Goal: Task Accomplishment & Management: Manage account settings

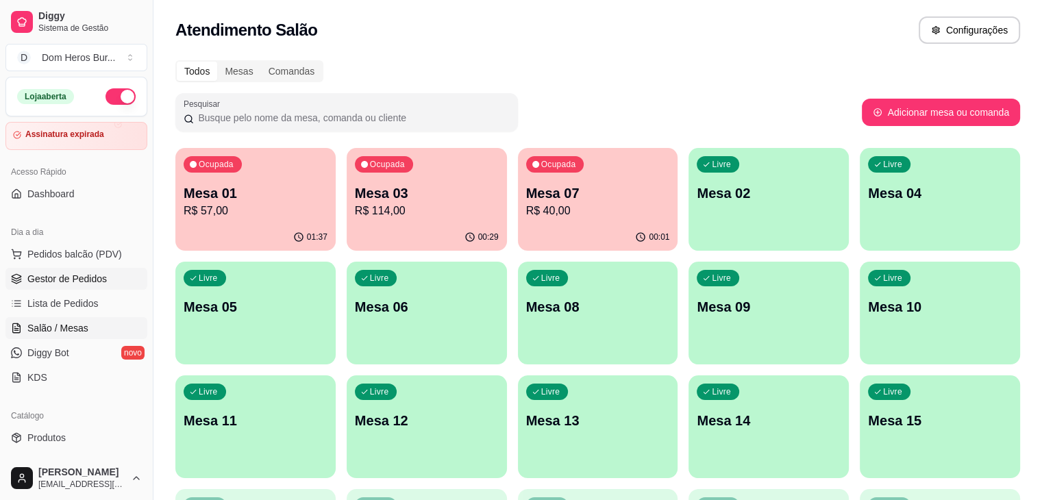
click at [101, 274] on span "Gestor de Pedidos" at bounding box center [66, 279] width 79 height 14
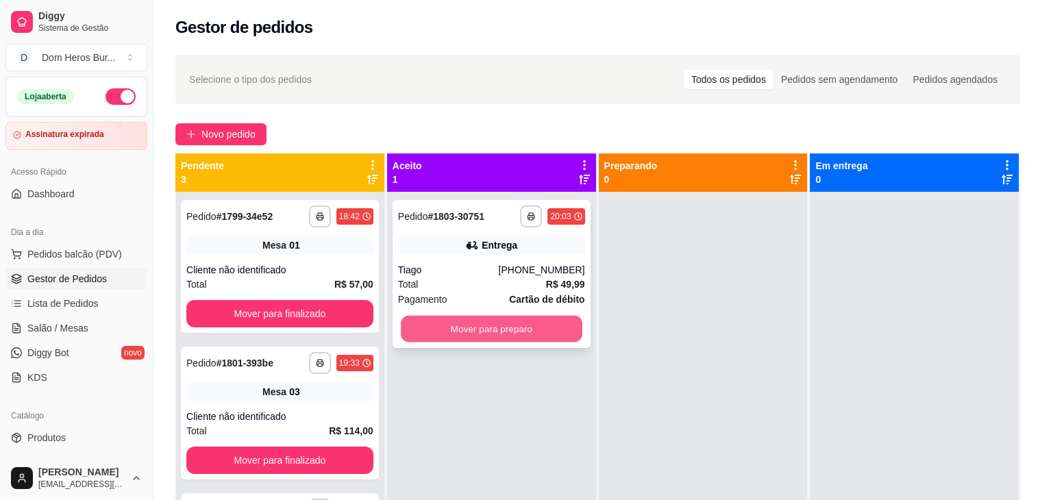
click at [537, 327] on button "Mover para preparo" at bounding box center [492, 329] width 182 height 27
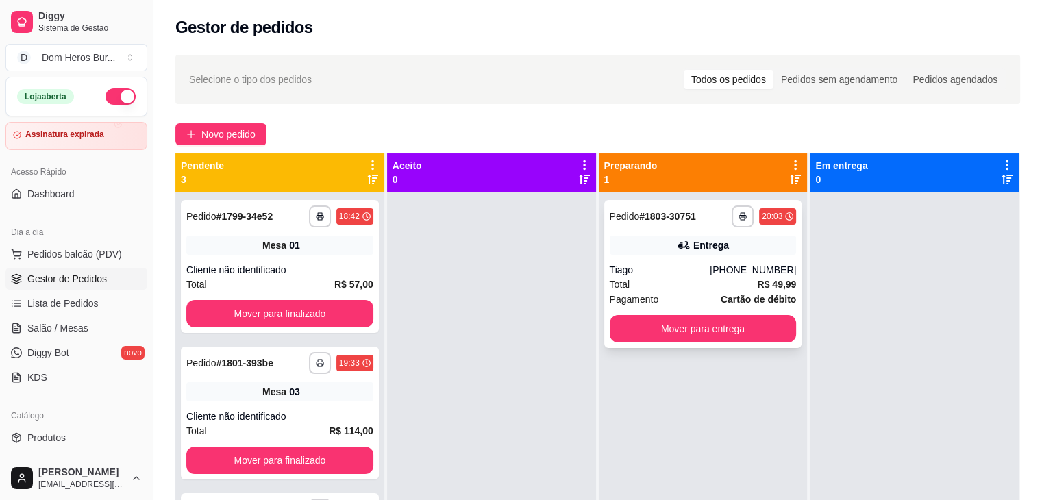
click at [667, 269] on div "Tiago" at bounding box center [660, 270] width 101 height 14
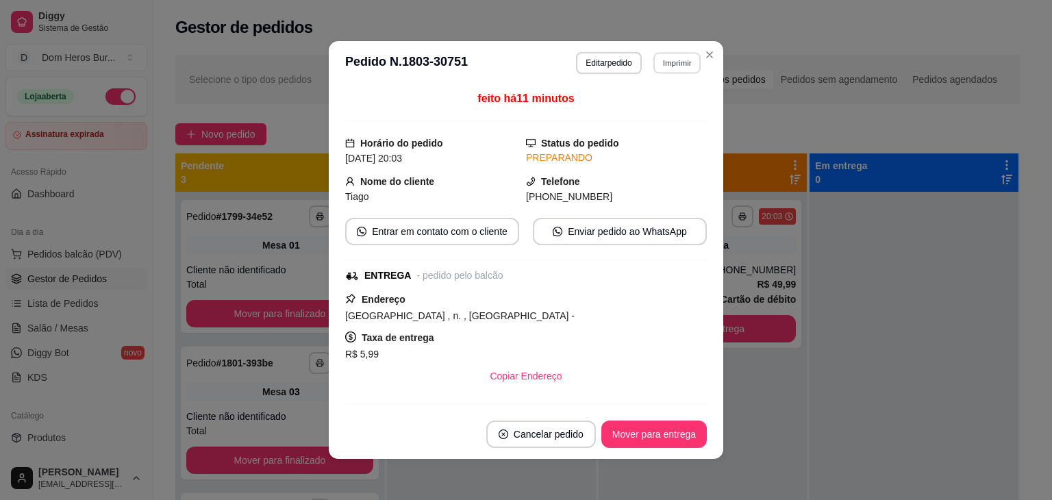
click at [671, 64] on button "Imprimir" at bounding box center [677, 62] width 47 height 21
click at [675, 109] on button "IMPRESSORA" at bounding box center [647, 110] width 96 height 21
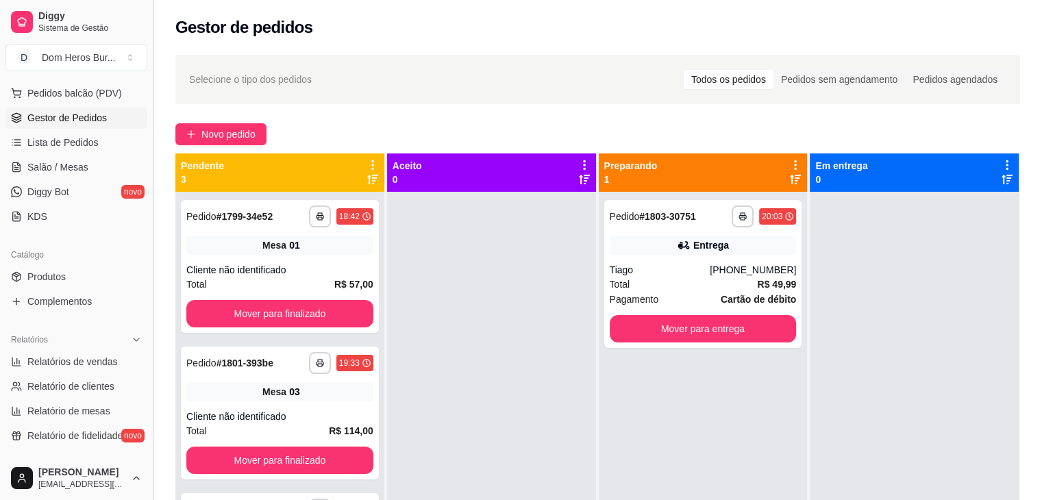
scroll to position [171, 0]
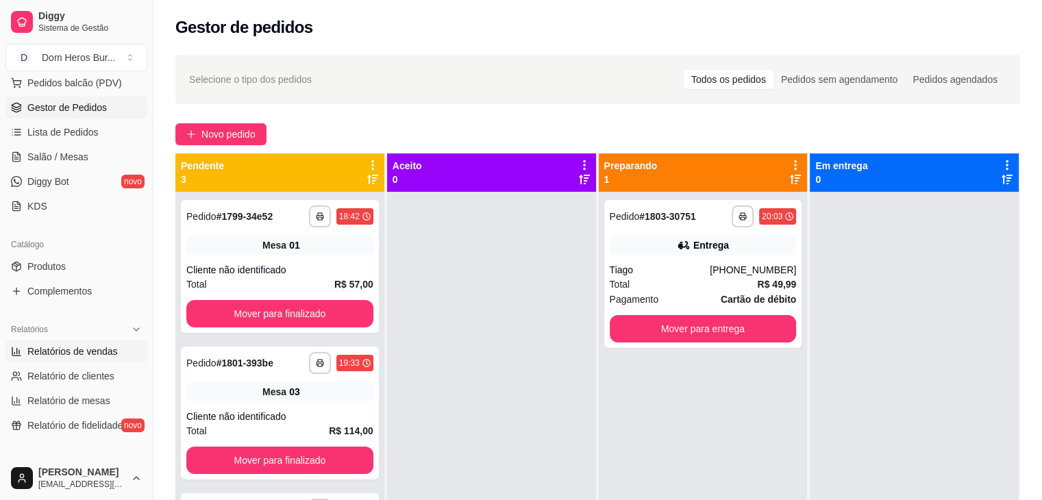
click at [119, 346] on link "Relatórios de vendas" at bounding box center [76, 351] width 142 height 22
select select "ALL"
select select "0"
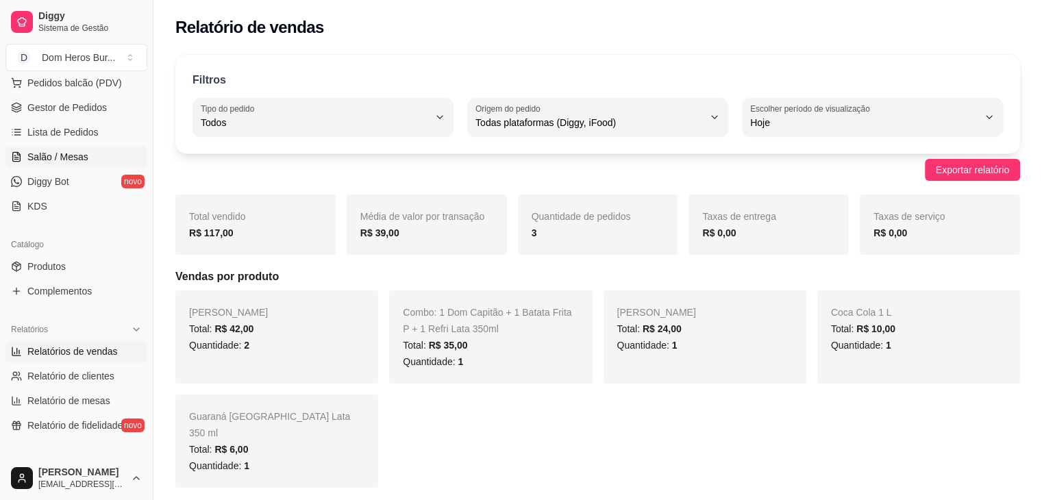
click at [93, 149] on link "Salão / Mesas" at bounding box center [76, 157] width 142 height 22
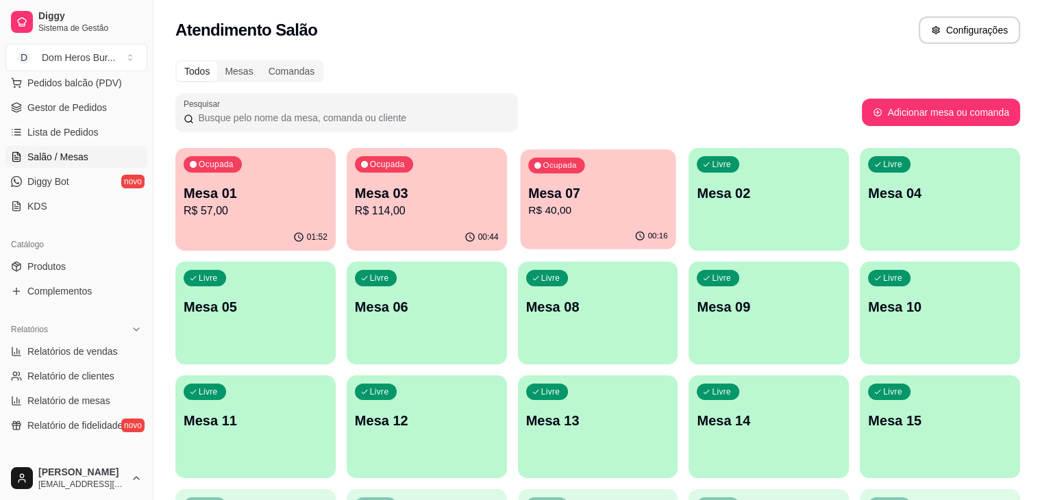
click at [583, 193] on div "Ocupada Mesa 07 R$ 40,00" at bounding box center [598, 186] width 156 height 74
click at [247, 212] on p "R$ 57,00" at bounding box center [256, 211] width 140 height 16
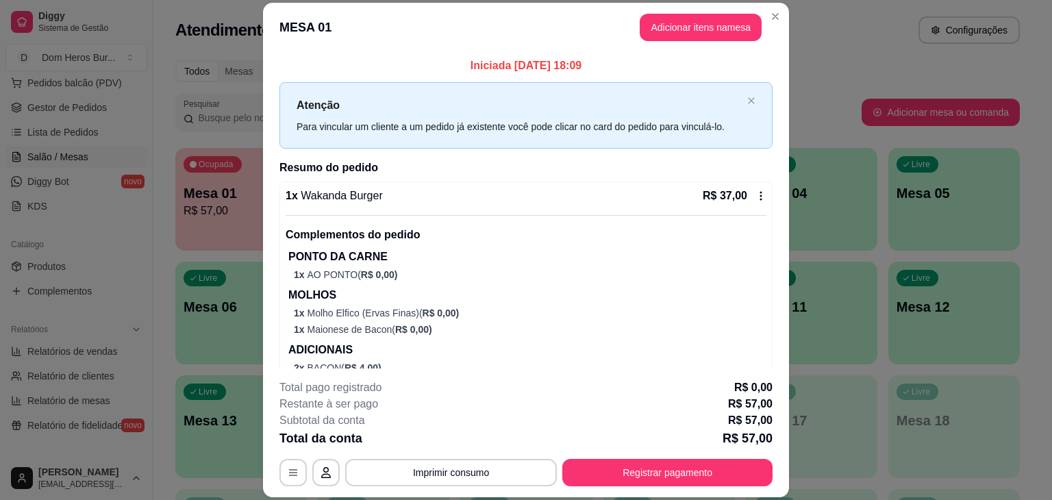
click at [463, 206] on div "1 x Wakanda Burger R$ 37,00 Complementos do pedido PONTO DA CARNE 1 x AO PONTO …" at bounding box center [526, 298] width 481 height 220
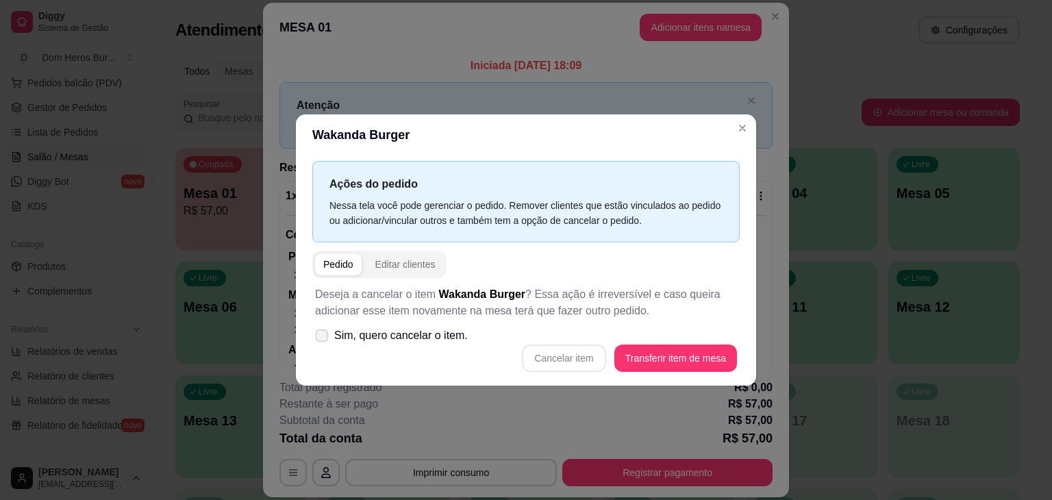
click at [464, 327] on span "Sim, quero cancelar o item." at bounding box center [401, 335] width 134 height 16
click at [323, 338] on input "Sim, quero cancelar o item." at bounding box center [318, 342] width 9 height 9
checkbox input "true"
click at [554, 367] on button "Cancelar item" at bounding box center [564, 358] width 82 height 27
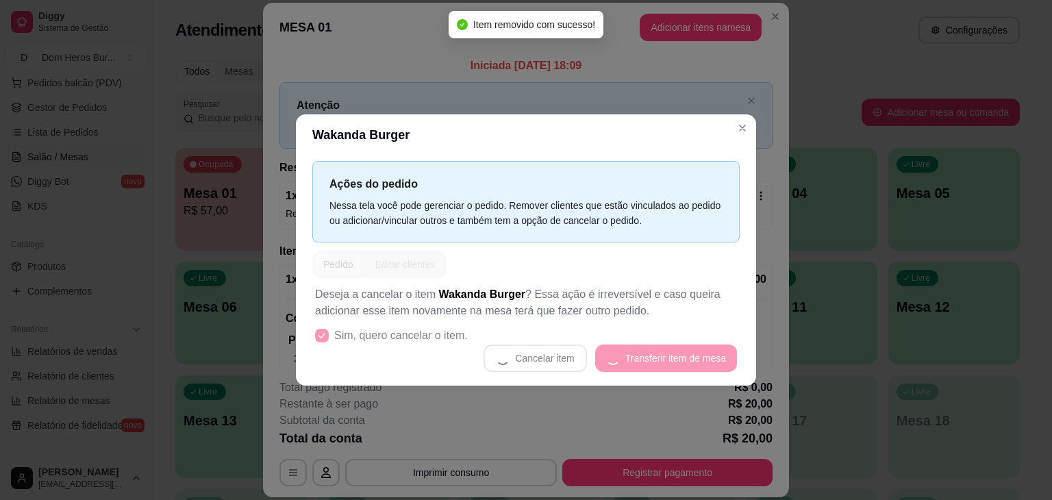
click at [730, 130] on header "Wakanda Burger" at bounding box center [526, 134] width 460 height 41
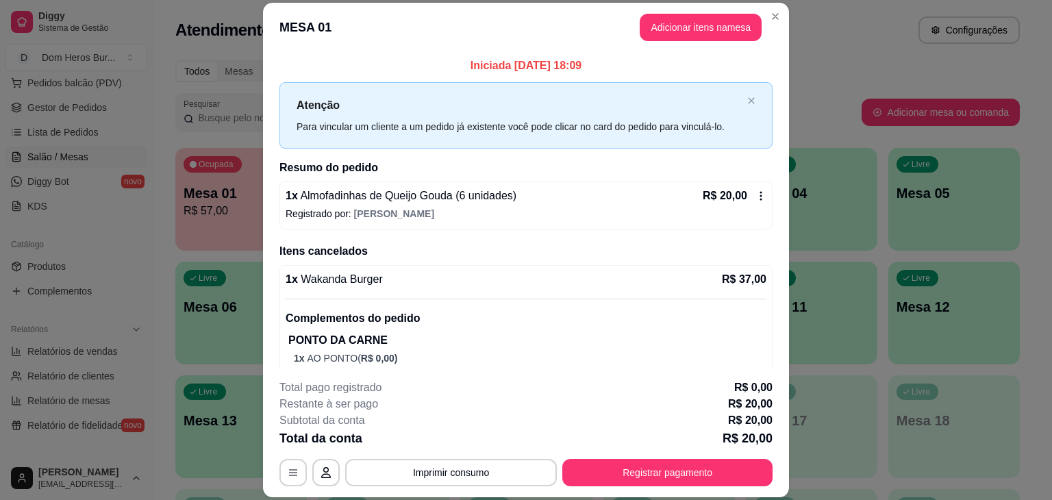
click at [508, 210] on p "Registrado por: [PERSON_NAME]" at bounding box center [526, 214] width 481 height 14
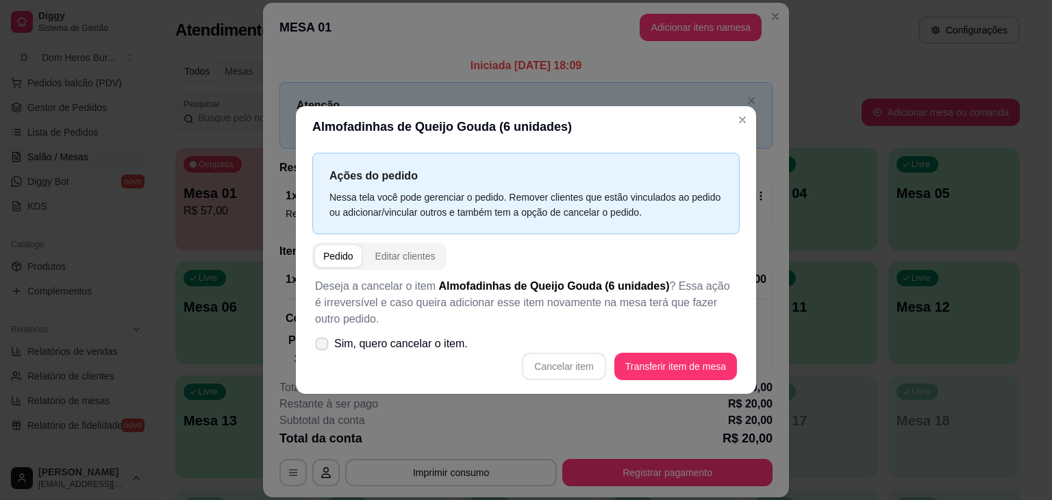
click at [375, 353] on label "Sim, quero cancelar o item." at bounding box center [392, 343] width 164 height 27
click at [323, 353] on input "Sim, quero cancelar o item." at bounding box center [318, 351] width 9 height 9
checkbox input "true"
click at [565, 368] on button "Cancelar item" at bounding box center [564, 367] width 82 height 27
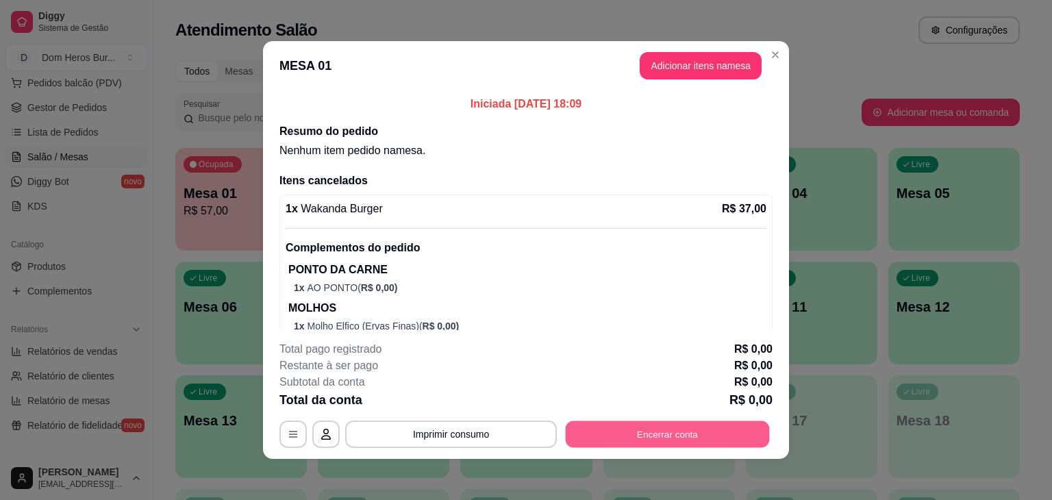
click at [612, 441] on button "Encerrar conta" at bounding box center [668, 434] width 204 height 27
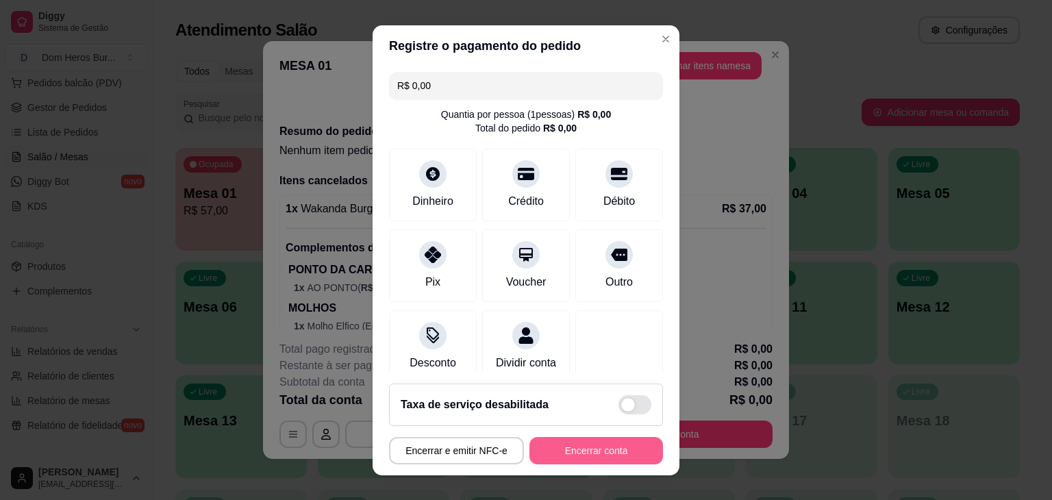
click at [558, 453] on button "Encerrar conta" at bounding box center [597, 450] width 134 height 27
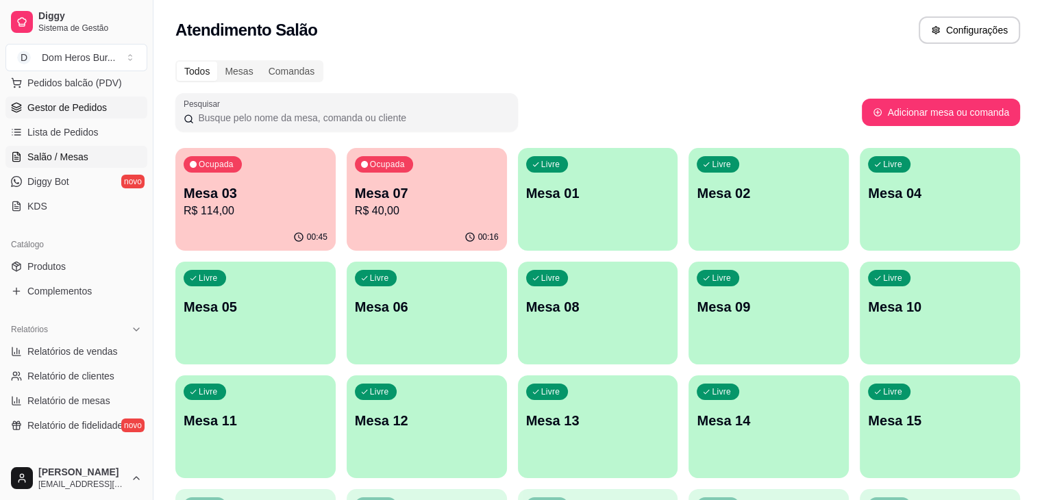
click at [77, 102] on span "Gestor de Pedidos" at bounding box center [66, 108] width 79 height 14
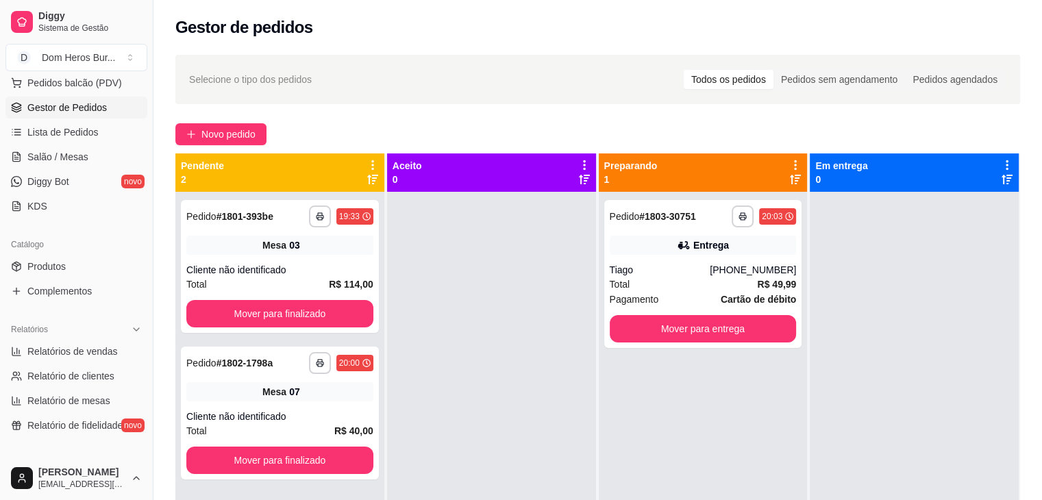
click at [60, 143] on ul "Pedidos balcão (PDV) Gestor de Pedidos Lista de Pedidos Salão / Mesas Diggy Bot…" at bounding box center [76, 144] width 142 height 145
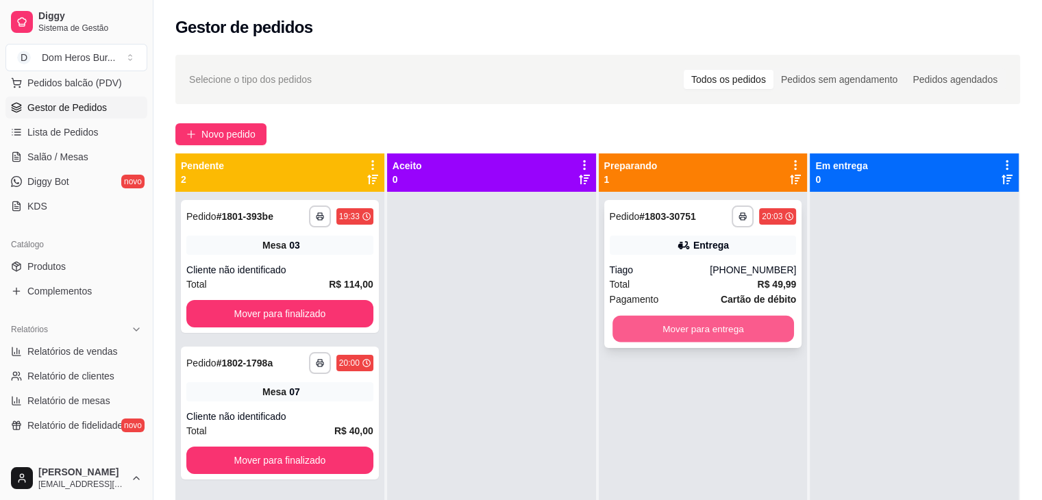
click at [773, 320] on button "Mover para entrega" at bounding box center [703, 329] width 182 height 27
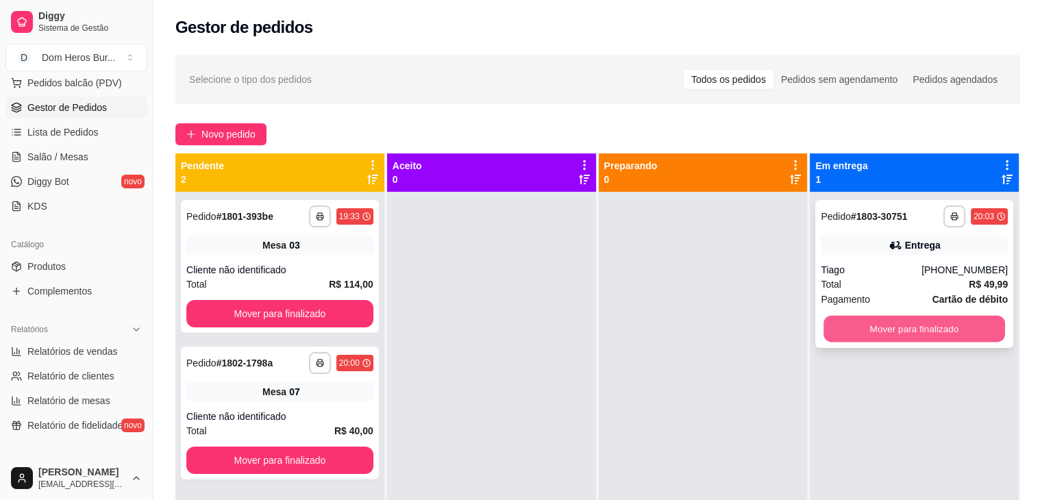
click at [873, 323] on button "Mover para finalizado" at bounding box center [914, 329] width 182 height 27
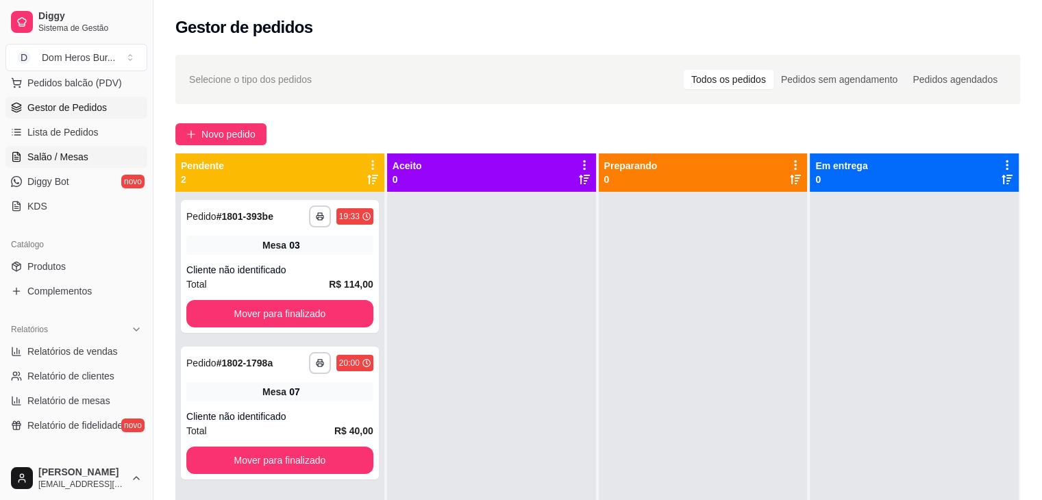
click at [58, 147] on link "Salão / Mesas" at bounding box center [76, 157] width 142 height 22
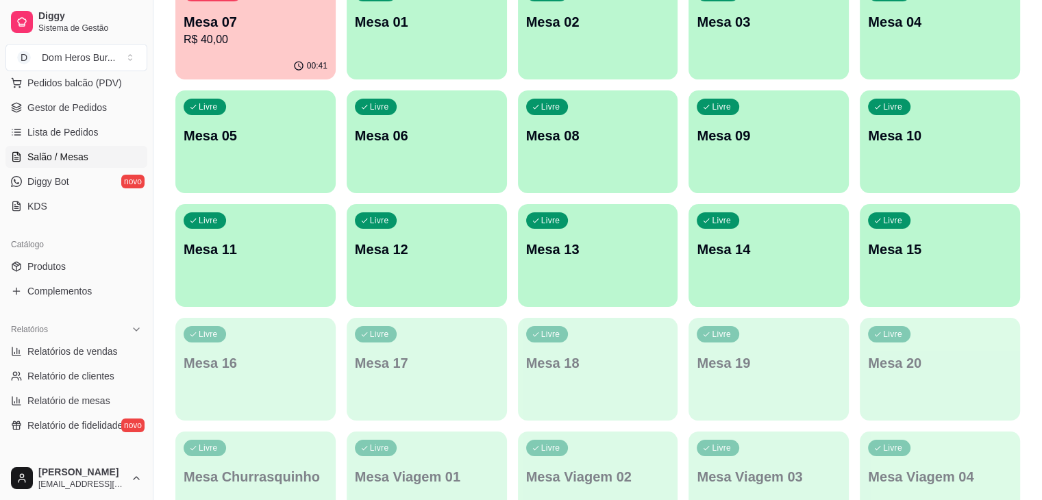
scroll to position [71, 0]
